Goal: Information Seeking & Learning: Learn about a topic

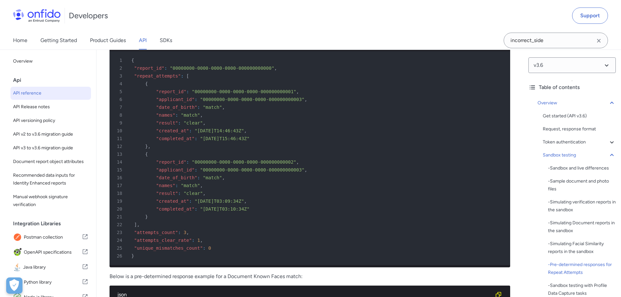
scroll to position [2705, 0]
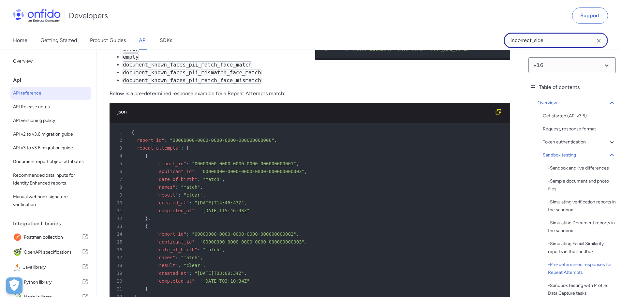
click at [560, 39] on input "incorrect_side" at bounding box center [556, 41] width 104 height 16
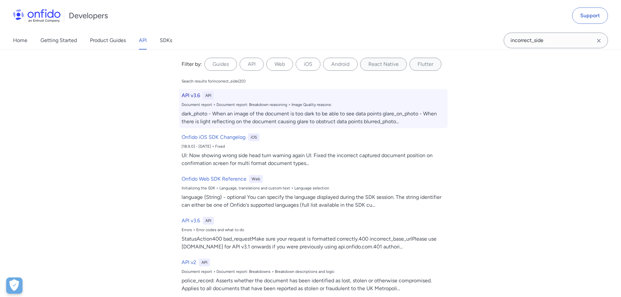
click at [186, 95] on h6 "API v3.6" at bounding box center [191, 96] width 19 height 8
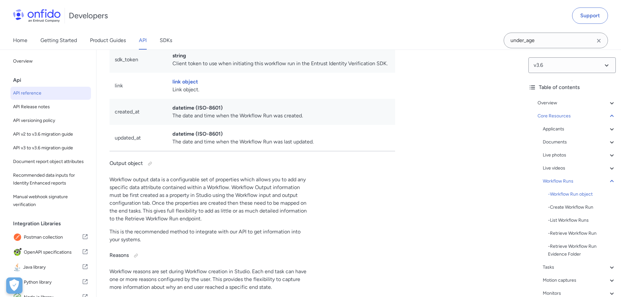
scroll to position [14633, 0]
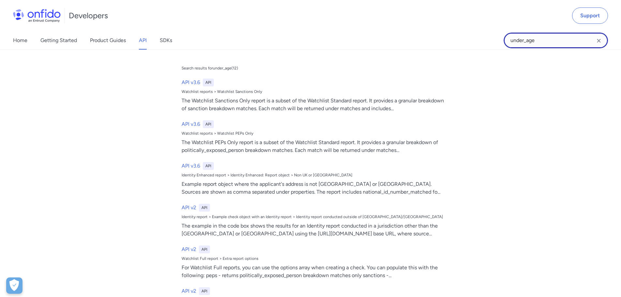
click at [537, 42] on input "under_age" at bounding box center [556, 41] width 104 height 16
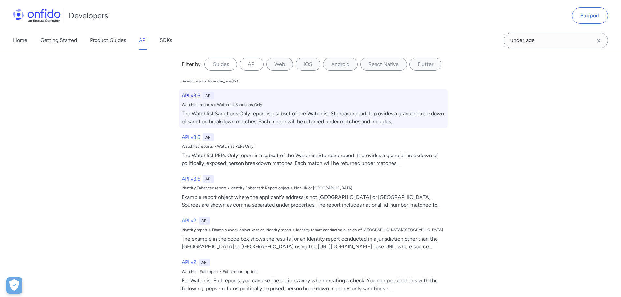
click at [188, 95] on h6 "API v3.6" at bounding box center [191, 96] width 19 height 8
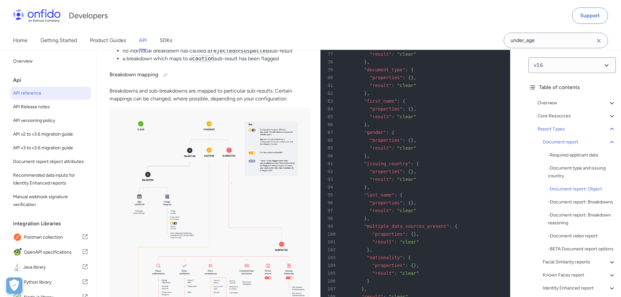
scroll to position [24202, 0]
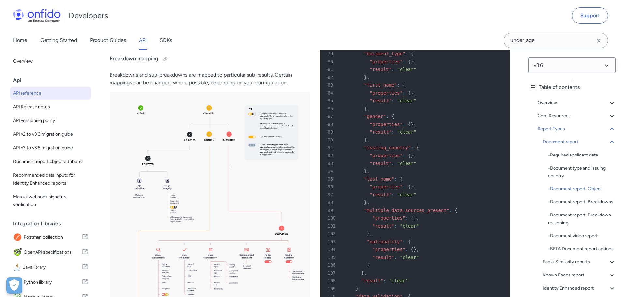
drag, startPoint x: 247, startPoint y: 133, endPoint x: 109, endPoint y: 131, distance: 137.9
copy p "Breakdowns can have the values clear , consider and null"
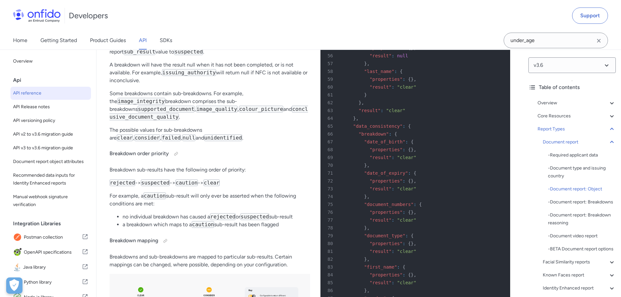
scroll to position [24006, 0]
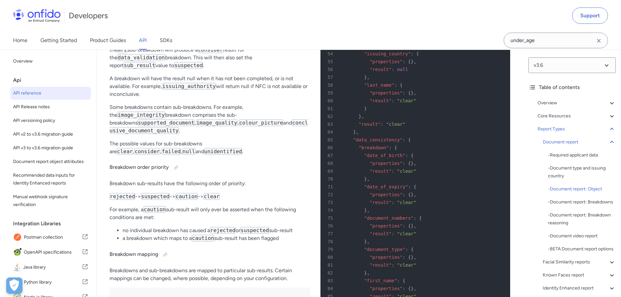
drag, startPoint x: 197, startPoint y: 91, endPoint x: 197, endPoint y: 97, distance: 5.5
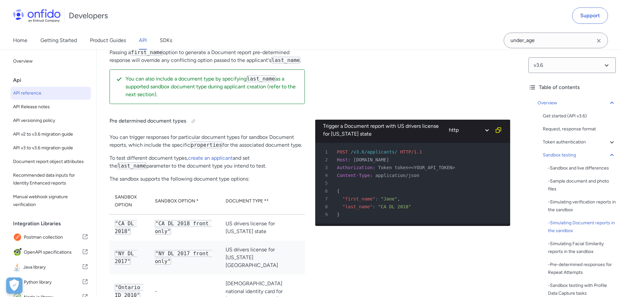
scroll to position [1825, 0]
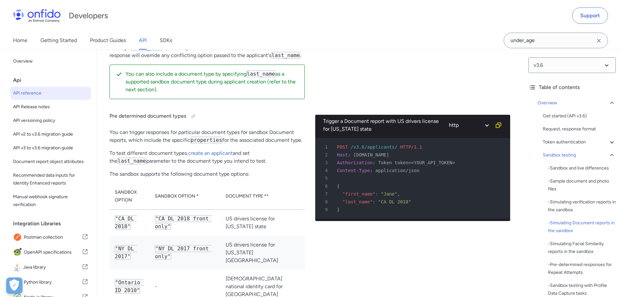
click at [201, 143] on code "properties" at bounding box center [206, 140] width 32 height 7
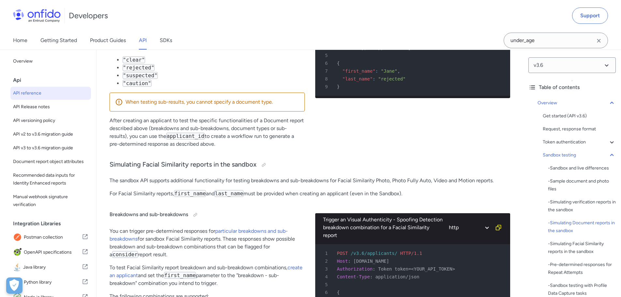
scroll to position [2281, 0]
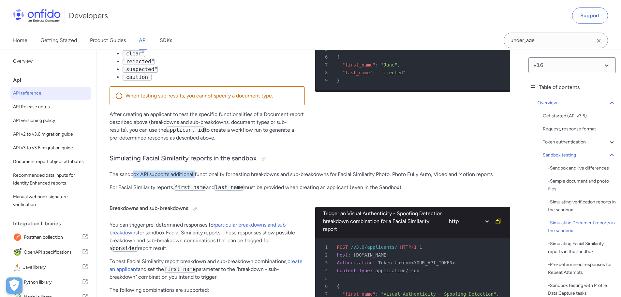
drag, startPoint x: 132, startPoint y: 164, endPoint x: 196, endPoint y: 161, distance: 63.6
click at [196, 170] on p "The sandbox API supports additional functionality for testing breakdowns and su…" at bounding box center [310, 174] width 401 height 8
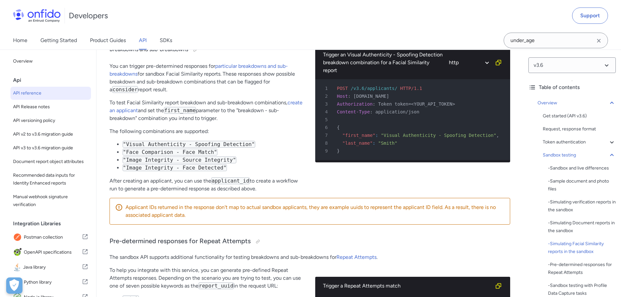
scroll to position [2444, 0]
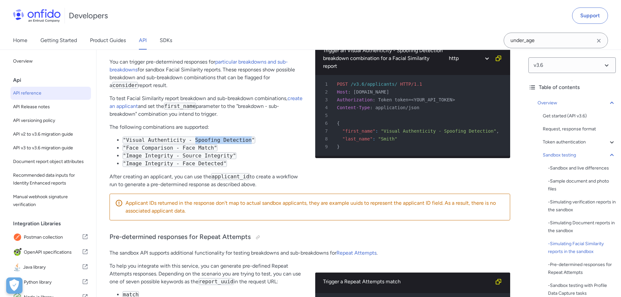
drag, startPoint x: 241, startPoint y: 129, endPoint x: 189, endPoint y: 129, distance: 51.8
click at [189, 137] on code ""Visual Authenticity - Spoofing Detection"" at bounding box center [189, 140] width 133 height 7
copy code "Spoofing Detection"
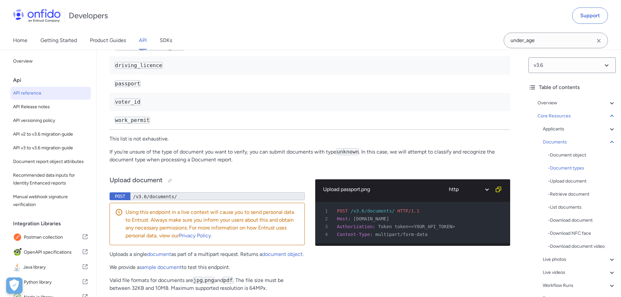
scroll to position [10562, 0]
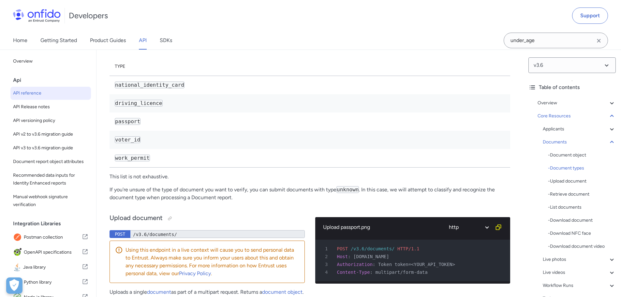
drag, startPoint x: 110, startPoint y: 124, endPoint x: 202, endPoint y: 119, distance: 91.7
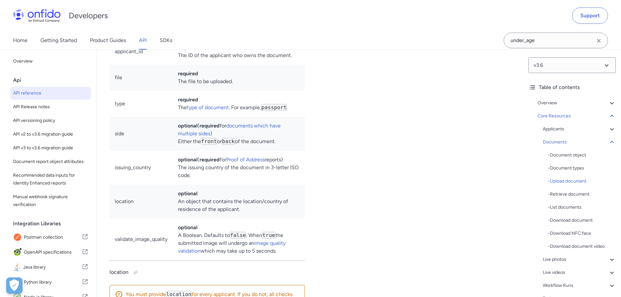
scroll to position [10692, 0]
